Goal: Obtain resource: Obtain resource

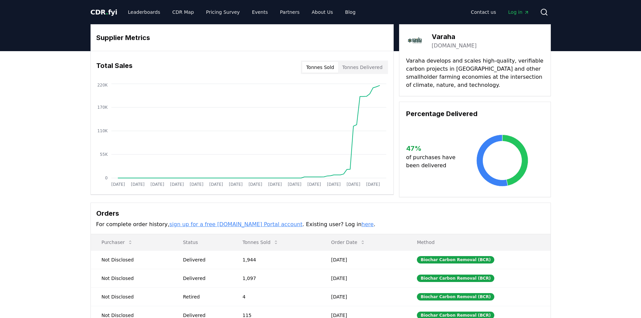
click at [366, 72] on button "Tonnes Delivered" at bounding box center [362, 67] width 48 height 11
click at [332, 68] on button "Tonnes Sold" at bounding box center [320, 67] width 36 height 11
click at [138, 13] on link "Leaderboards" at bounding box center [143, 12] width 43 height 12
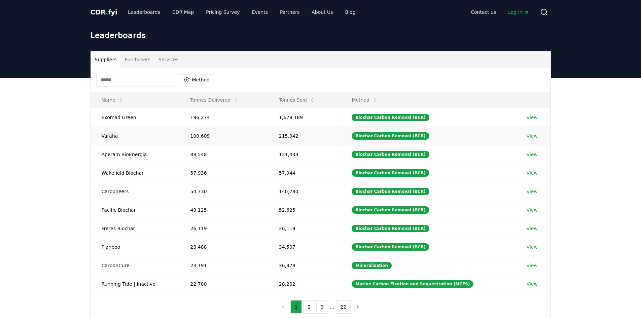
click at [527, 136] on link "View" at bounding box center [532, 136] width 11 height 7
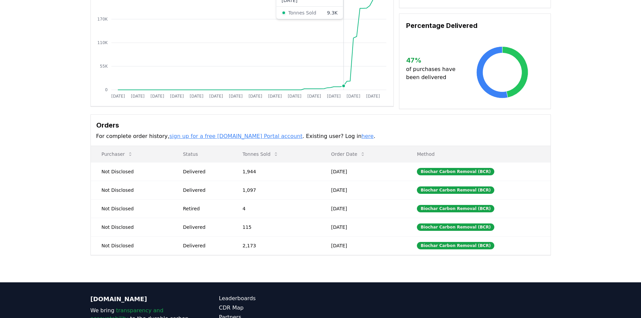
scroll to position [101, 0]
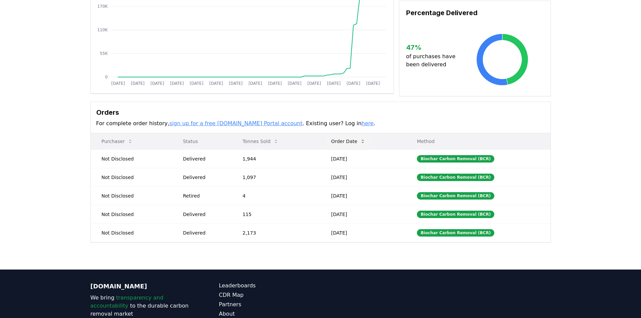
click at [355, 142] on button "Order Date" at bounding box center [348, 141] width 45 height 13
click at [229, 124] on link "sign up for a free [DOMAIN_NAME] Portal account" at bounding box center [235, 123] width 133 height 6
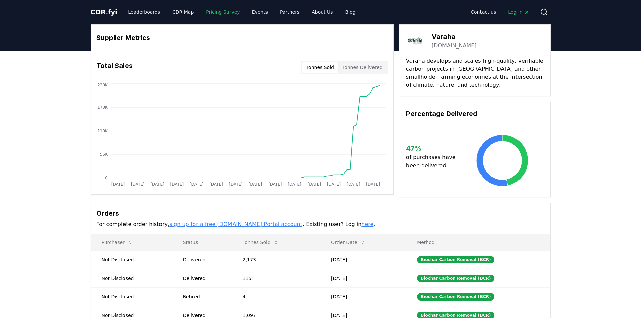
click at [215, 14] on link "Pricing Survey" at bounding box center [223, 12] width 44 height 12
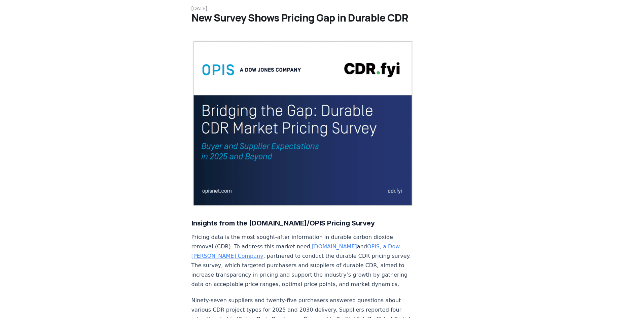
scroll to position [101, 0]
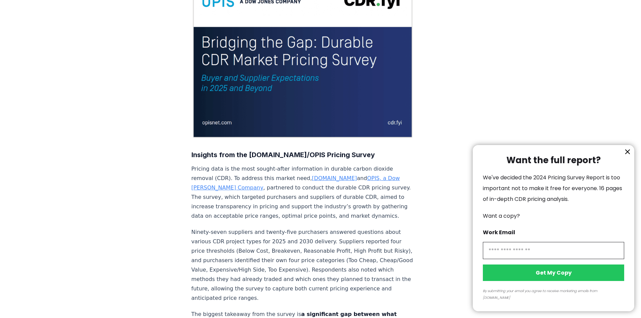
drag, startPoint x: 626, startPoint y: 156, endPoint x: 569, endPoint y: 202, distance: 72.8
click at [607, 189] on div "Want the full report? We've decided the 2024 Pricing Survey Report is too impor…" at bounding box center [554, 228] width 162 height 166
click at [539, 253] on input "information" at bounding box center [553, 250] width 141 height 17
drag, startPoint x: 559, startPoint y: 255, endPoint x: 526, endPoint y: 254, distance: 33.0
click at [526, 254] on input "**********" at bounding box center [553, 250] width 141 height 17
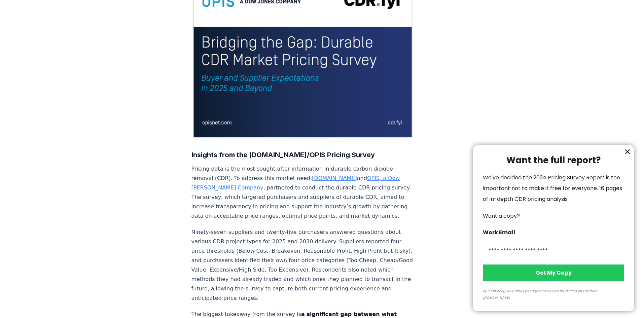
type input "**********"
click button "Get My Copy" at bounding box center [553, 272] width 141 height 16
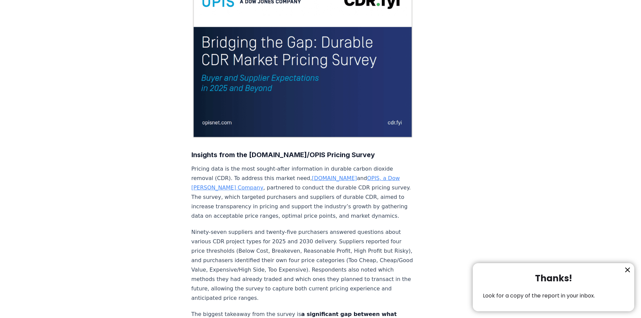
click at [631, 269] on icon "information" at bounding box center [627, 270] width 8 height 8
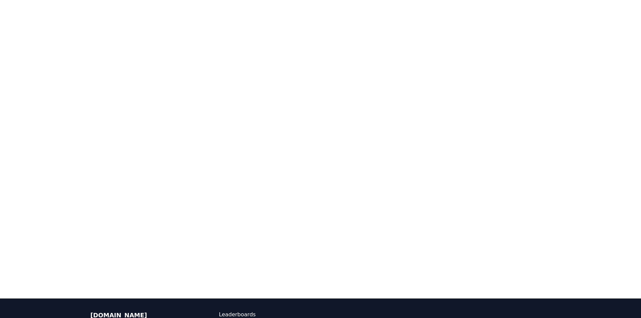
scroll to position [1499, 0]
